Goal: Task Accomplishment & Management: Manage account settings

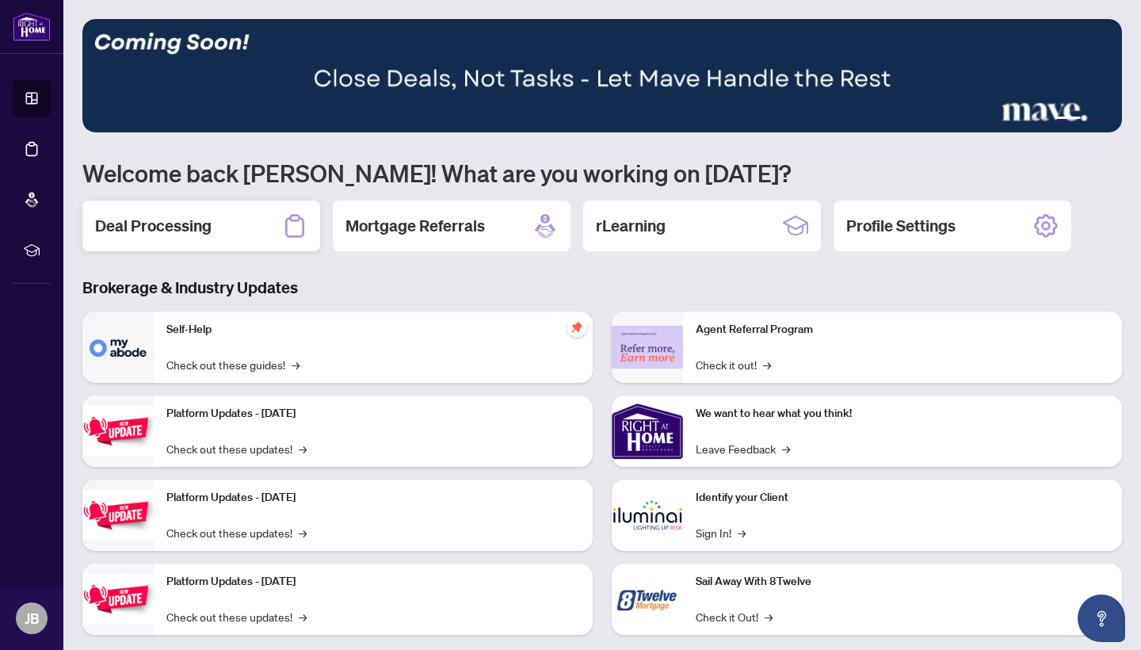
click at [179, 231] on h2 "Deal Processing" at bounding box center [153, 226] width 117 height 22
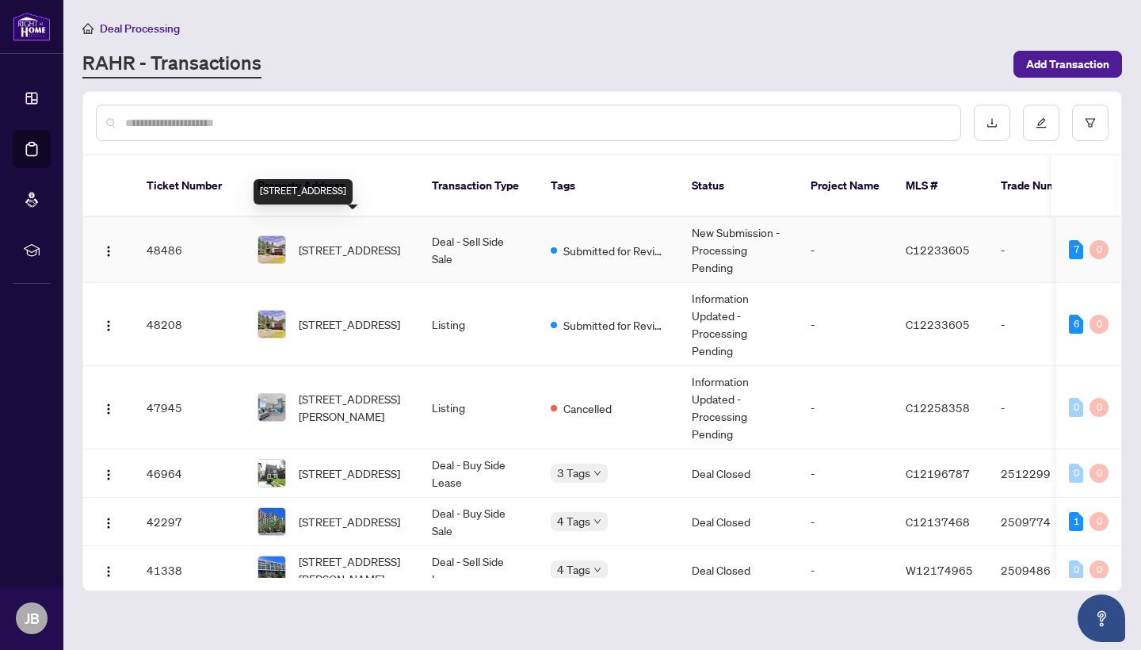
click at [323, 241] on span "[STREET_ADDRESS]" at bounding box center [349, 249] width 101 height 17
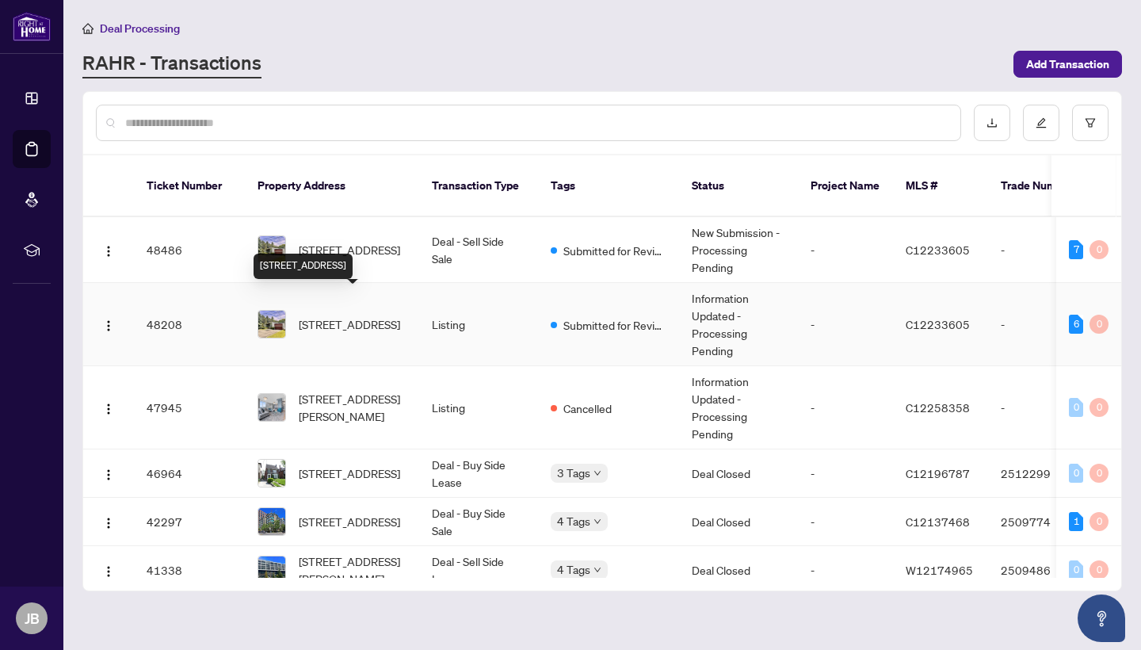
click at [338, 315] on span "[STREET_ADDRESS]" at bounding box center [349, 323] width 101 height 17
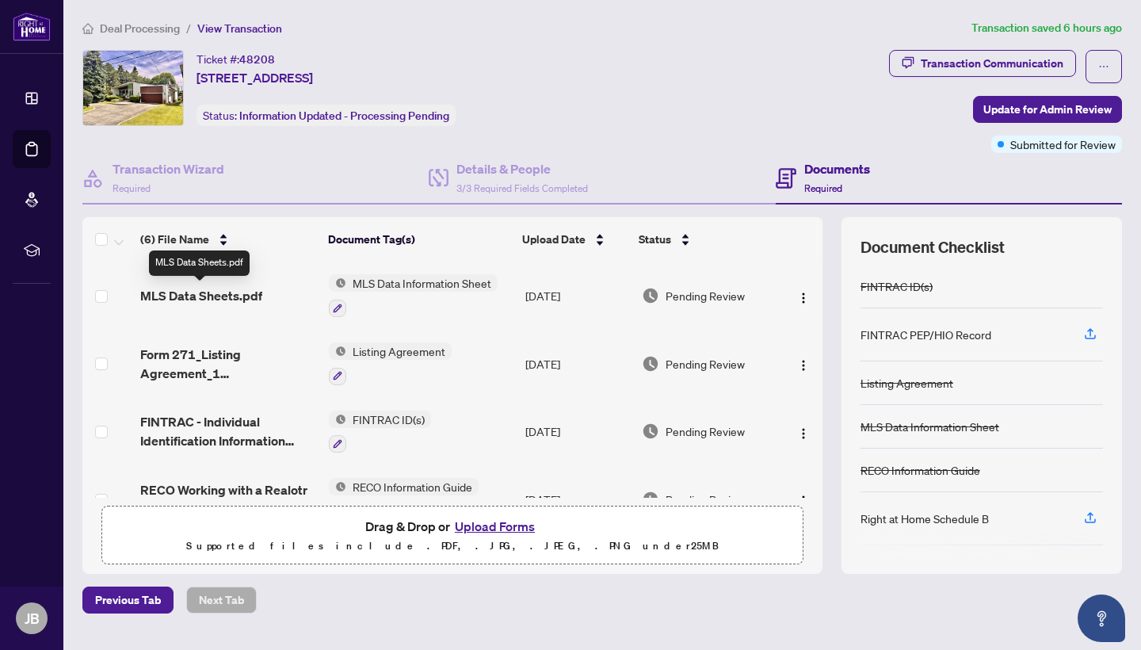
click at [202, 297] on span "MLS Data Sheets.pdf" at bounding box center [201, 295] width 122 height 19
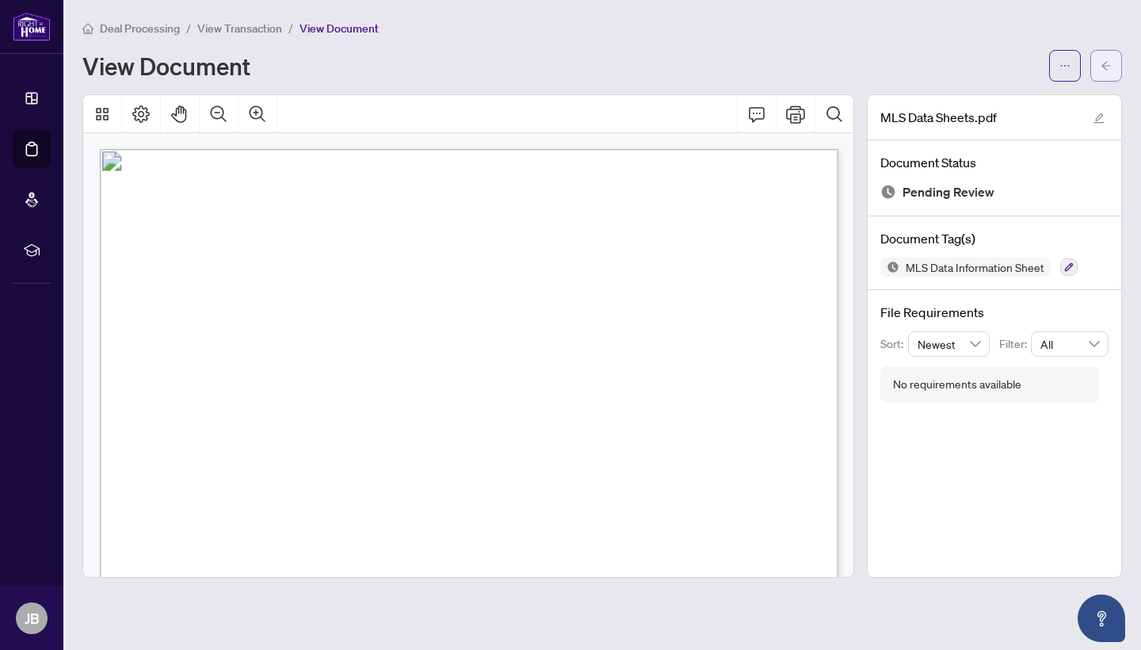
click at [1105, 65] on icon "arrow-left" at bounding box center [1106, 65] width 11 height 11
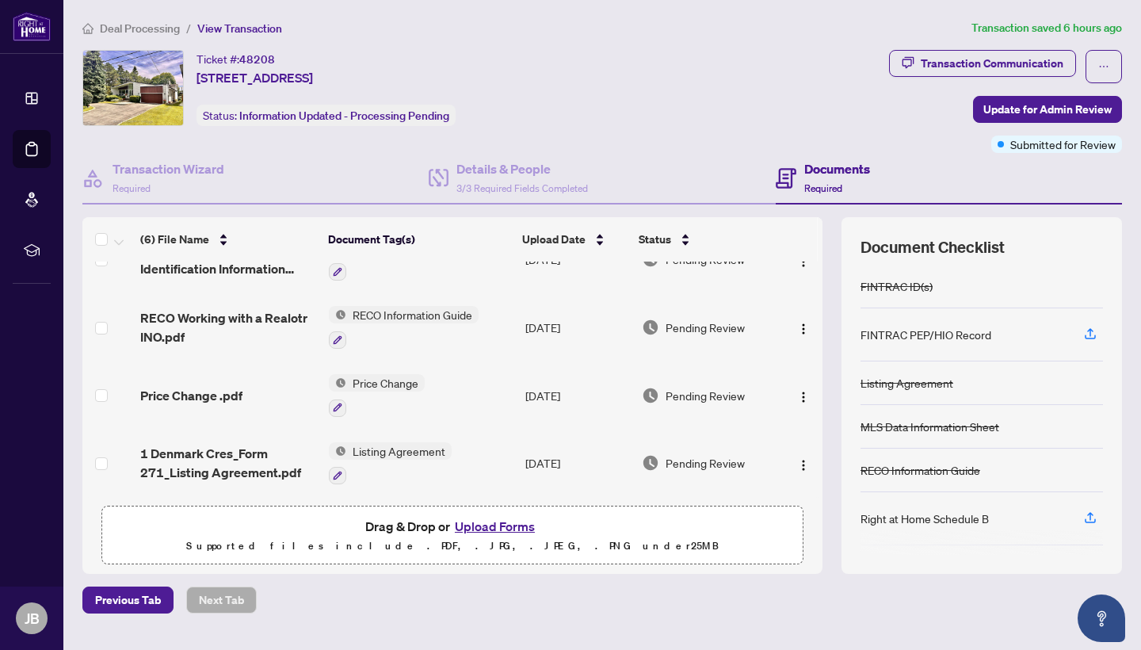
scroll to position [174, 0]
click at [800, 460] on img "button" at bounding box center [803, 465] width 13 height 13
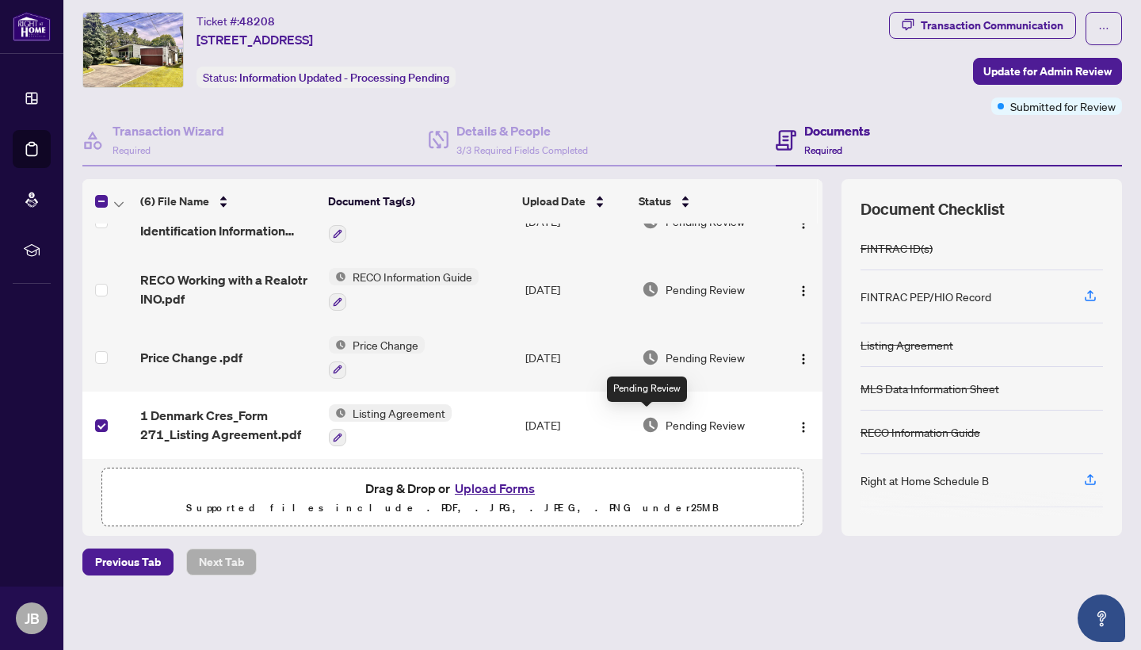
scroll to position [37, 0]
click at [802, 422] on img "button" at bounding box center [803, 428] width 13 height 13
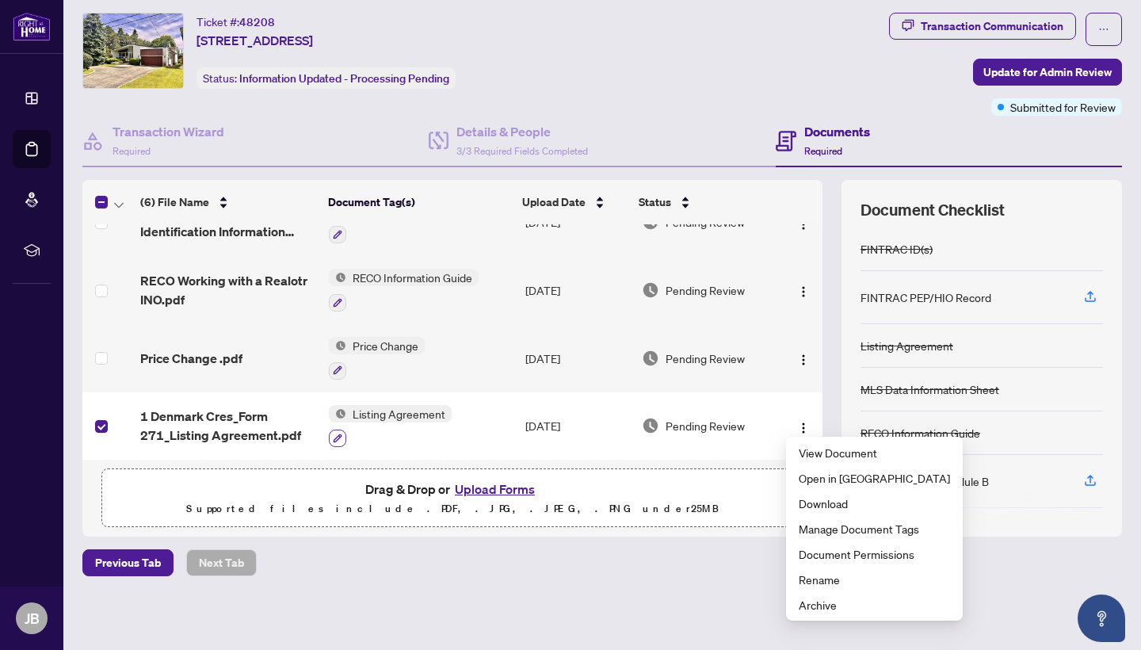
click at [338, 437] on icon "button" at bounding box center [338, 439] width 10 height 10
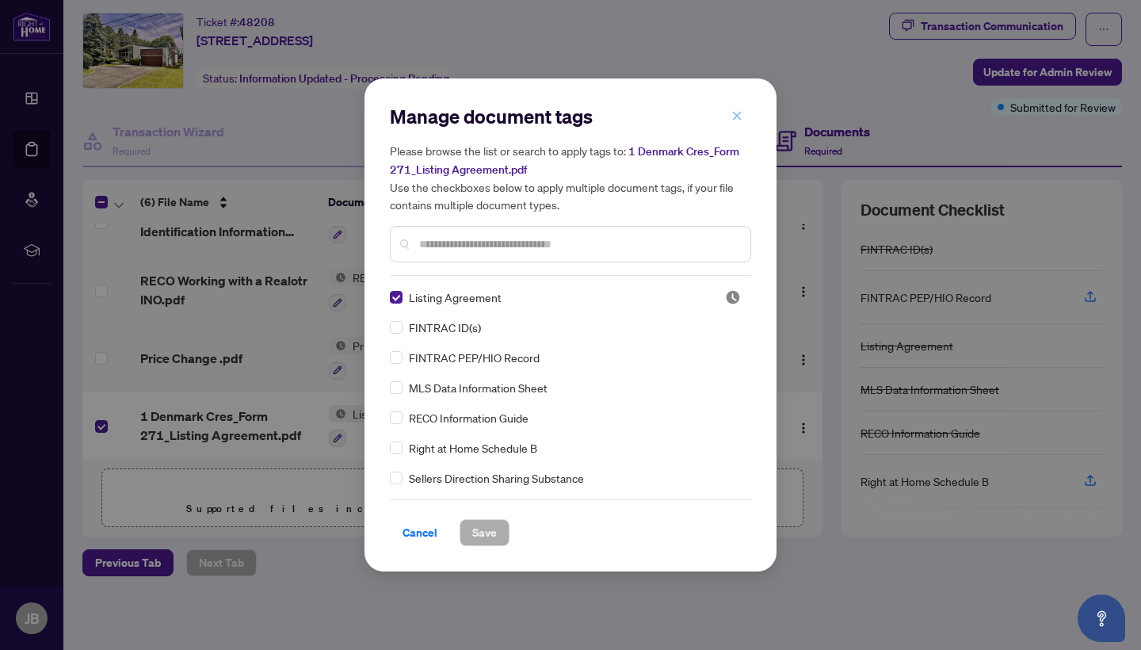
click at [744, 117] on button "button" at bounding box center [737, 115] width 32 height 27
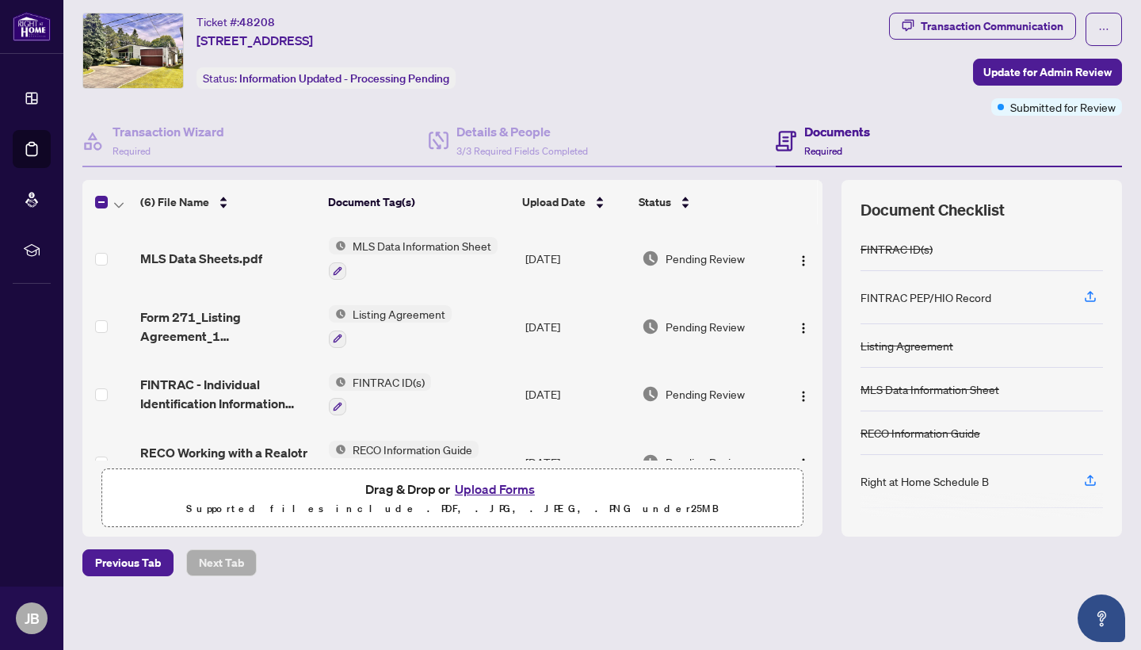
scroll to position [0, 0]
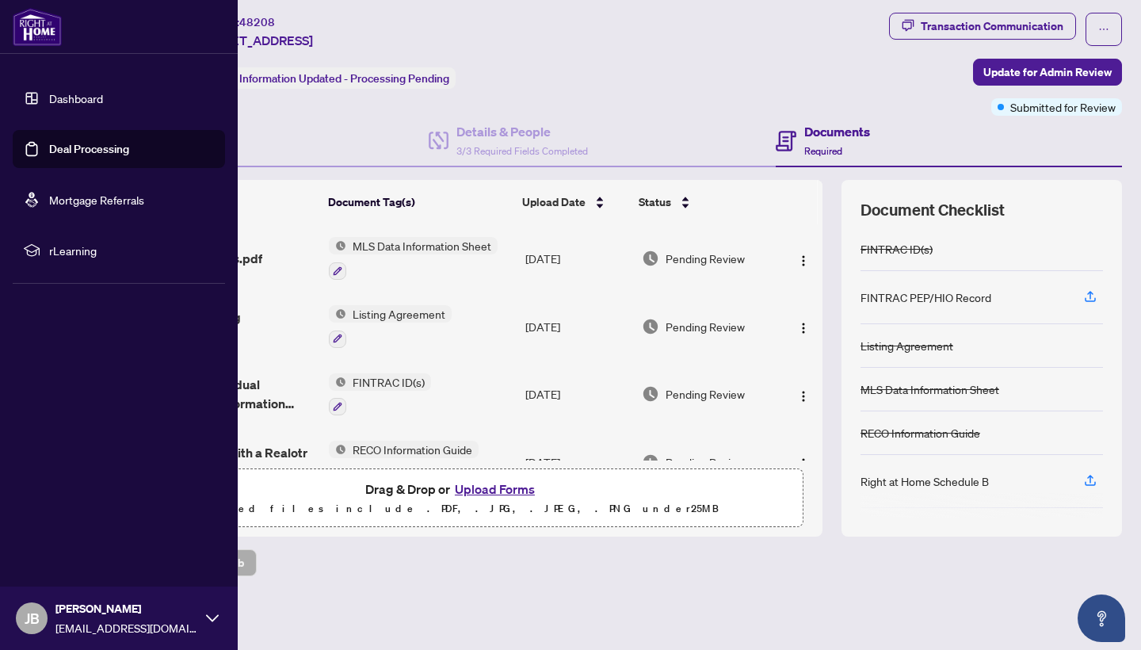
click at [78, 100] on link "Dashboard" at bounding box center [76, 98] width 54 height 14
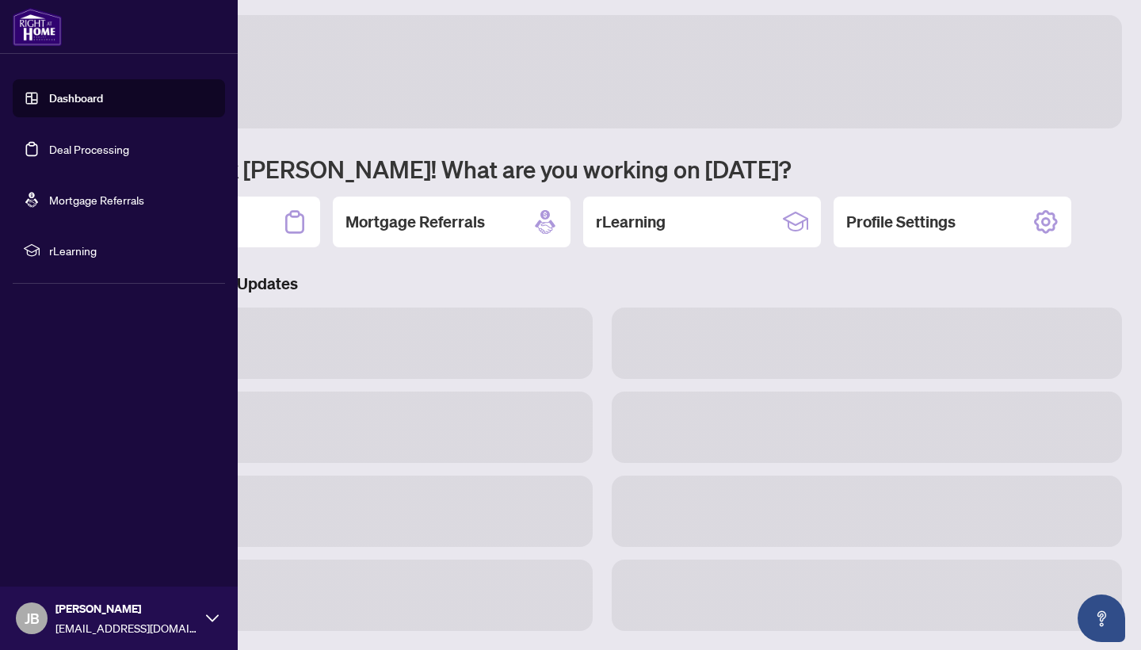
scroll to position [4, 0]
